Goal: Task Accomplishment & Management: Use online tool/utility

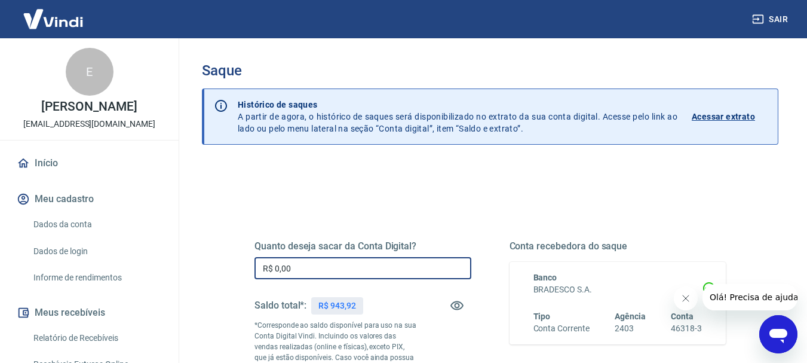
click at [325, 270] on input "R$ 0,00" at bounding box center [363, 268] width 217 height 22
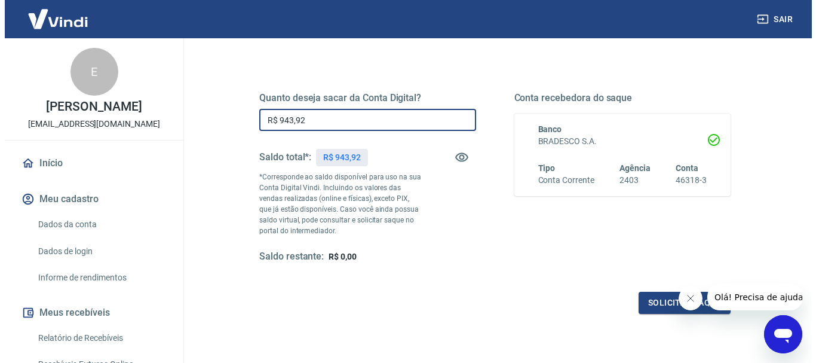
scroll to position [179, 0]
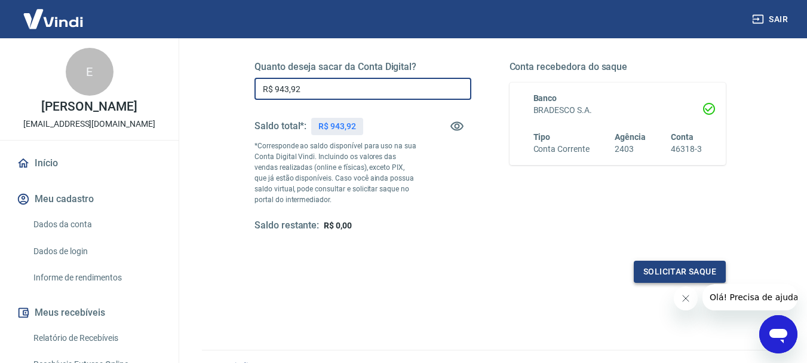
type input "R$ 943,92"
click at [663, 274] on button "Solicitar saque" at bounding box center [680, 271] width 92 height 22
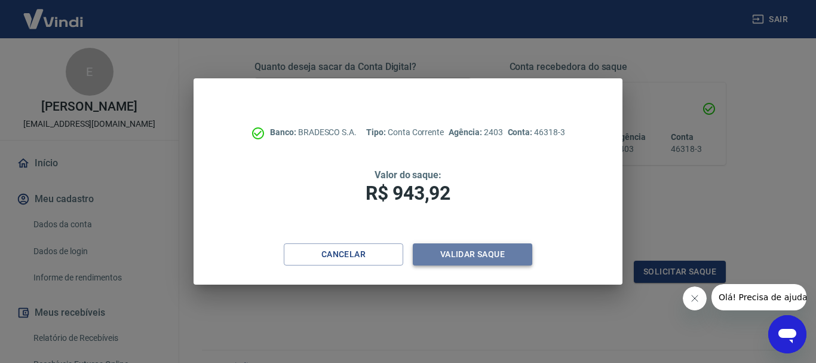
click at [499, 253] on button "Validar saque" at bounding box center [472, 254] width 119 height 22
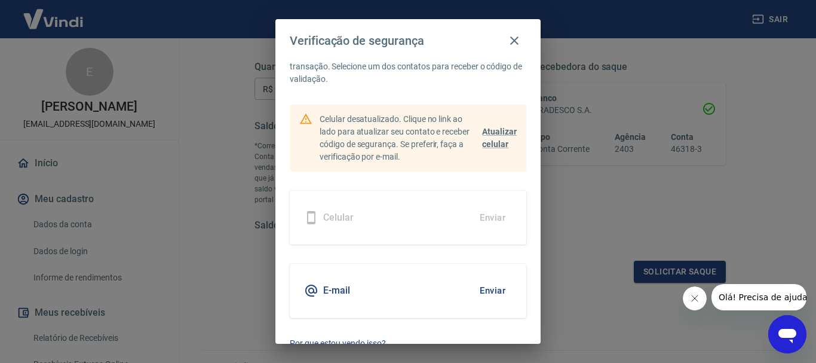
scroll to position [52, 0]
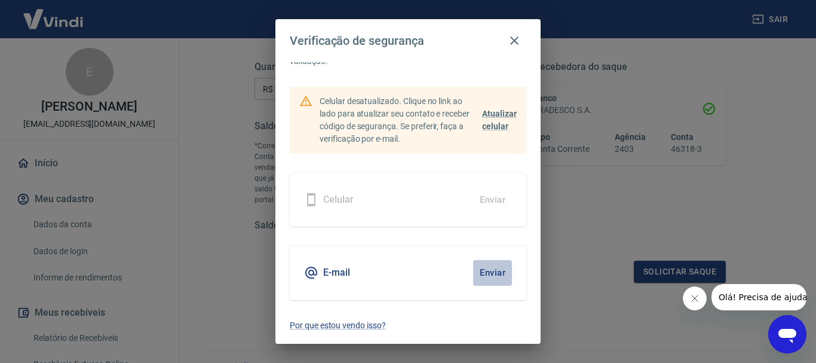
click at [486, 271] on button "Enviar" at bounding box center [492, 272] width 39 height 25
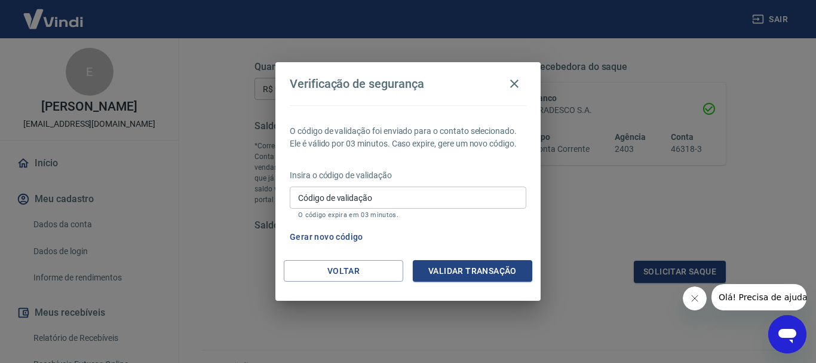
click at [402, 201] on input "Código de validação" at bounding box center [408, 197] width 237 height 22
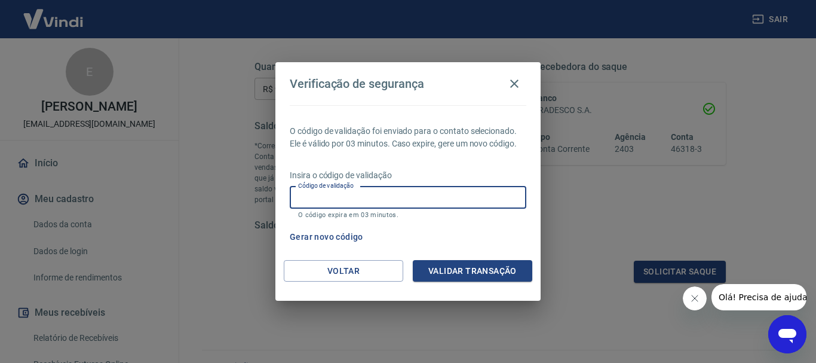
click at [402, 198] on input "Código de validação" at bounding box center [408, 197] width 237 height 22
type input "684814"
click at [510, 265] on button "Validar transação" at bounding box center [472, 271] width 119 height 22
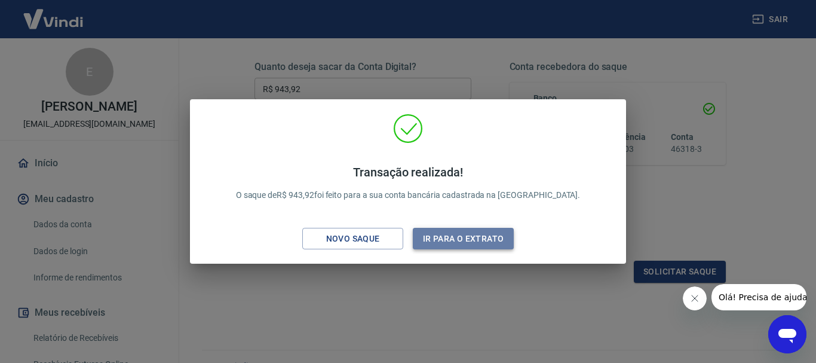
click at [480, 237] on button "Ir para o extrato" at bounding box center [463, 239] width 101 height 22
